Goal: Check status: Check status

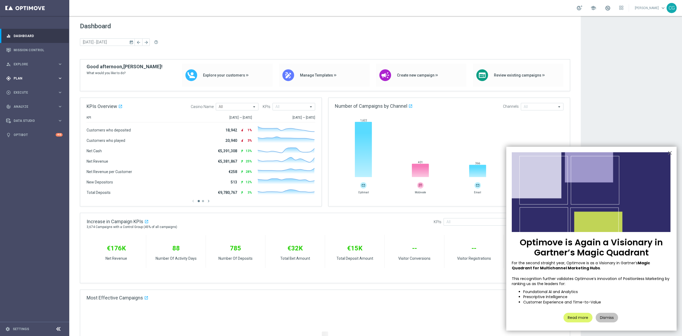
click at [22, 74] on div "gps_fixed Plan keyboard_arrow_right" at bounding box center [34, 78] width 69 height 14
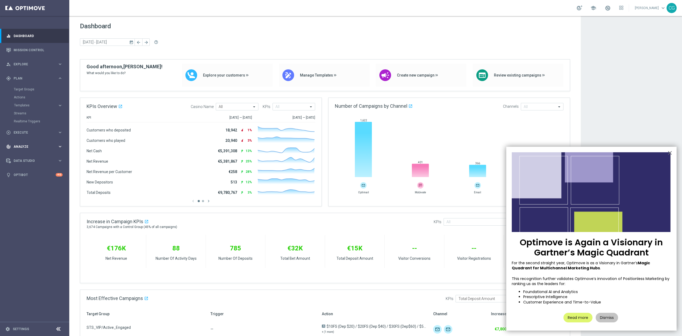
click at [28, 150] on div "track_changes Analyze keyboard_arrow_right" at bounding box center [34, 146] width 69 height 14
click at [28, 115] on link "Customer 360" at bounding box center [35, 117] width 42 height 4
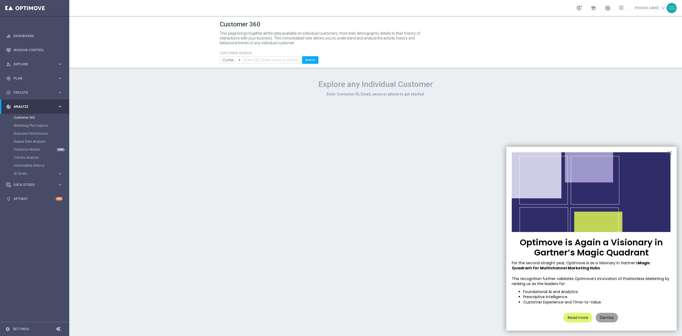
click at [601, 319] on button "Dismiss" at bounding box center [607, 317] width 22 height 10
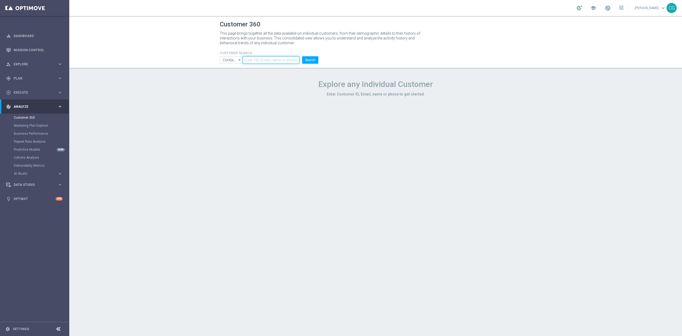
click at [251, 59] on input "text" at bounding box center [271, 59] width 57 height 7
paste input "462171759737411"
type input "462171759737411"
click at [313, 59] on button "Search" at bounding box center [310, 59] width 16 height 7
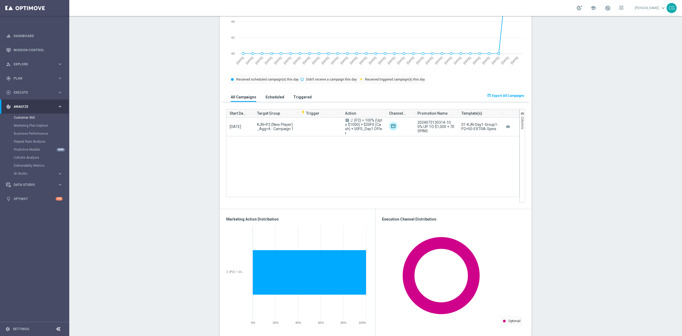
scroll to position [273, 0]
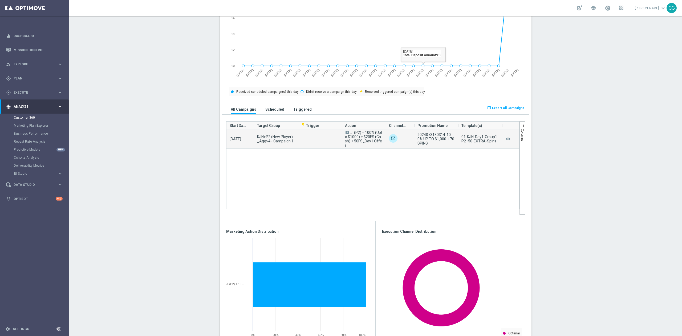
click at [436, 133] on span "2024073130314-100% UP TO $1,000 + 70 SPINS" at bounding box center [436, 138] width 38 height 13
copy span "2024073130314"
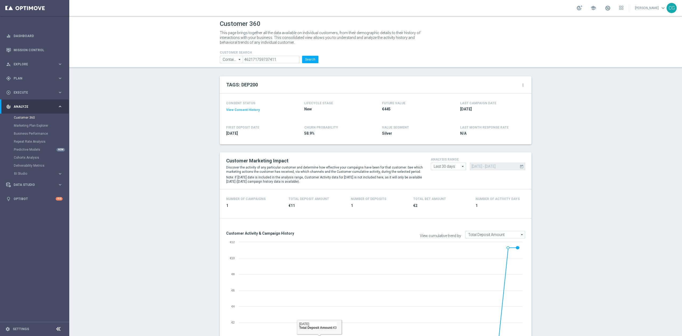
scroll to position [0, 0]
click at [279, 56] on form "CUSTOMER SEARCH Contains Contains arrow_drop_down Show Selected 0 of NaN Contai…" at bounding box center [269, 57] width 99 height 13
click at [309, 58] on button "Search" at bounding box center [310, 59] width 16 height 7
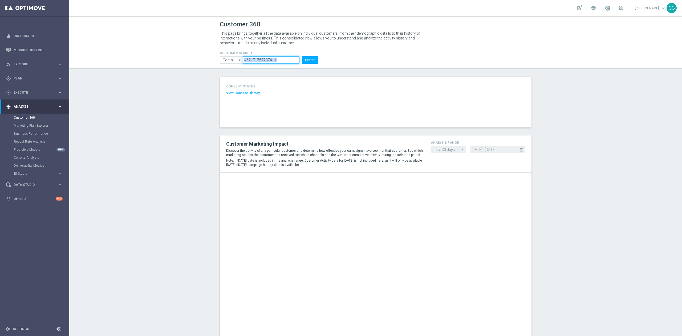
click at [280, 63] on input "462171759737411" at bounding box center [271, 59] width 57 height 7
paste input "982991739801818"
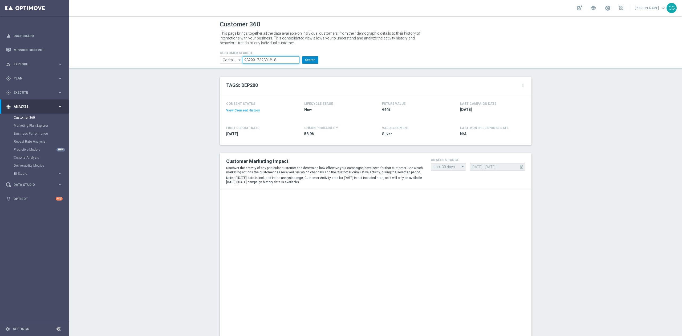
type input "982991739801818"
click at [308, 62] on button "Search" at bounding box center [310, 59] width 16 height 7
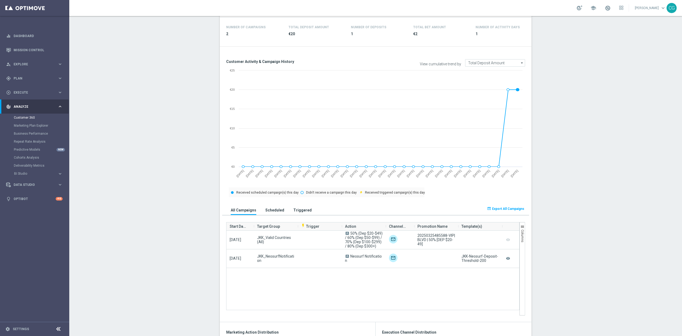
scroll to position [213, 0]
